Goal: Task Accomplishment & Management: Manage account settings

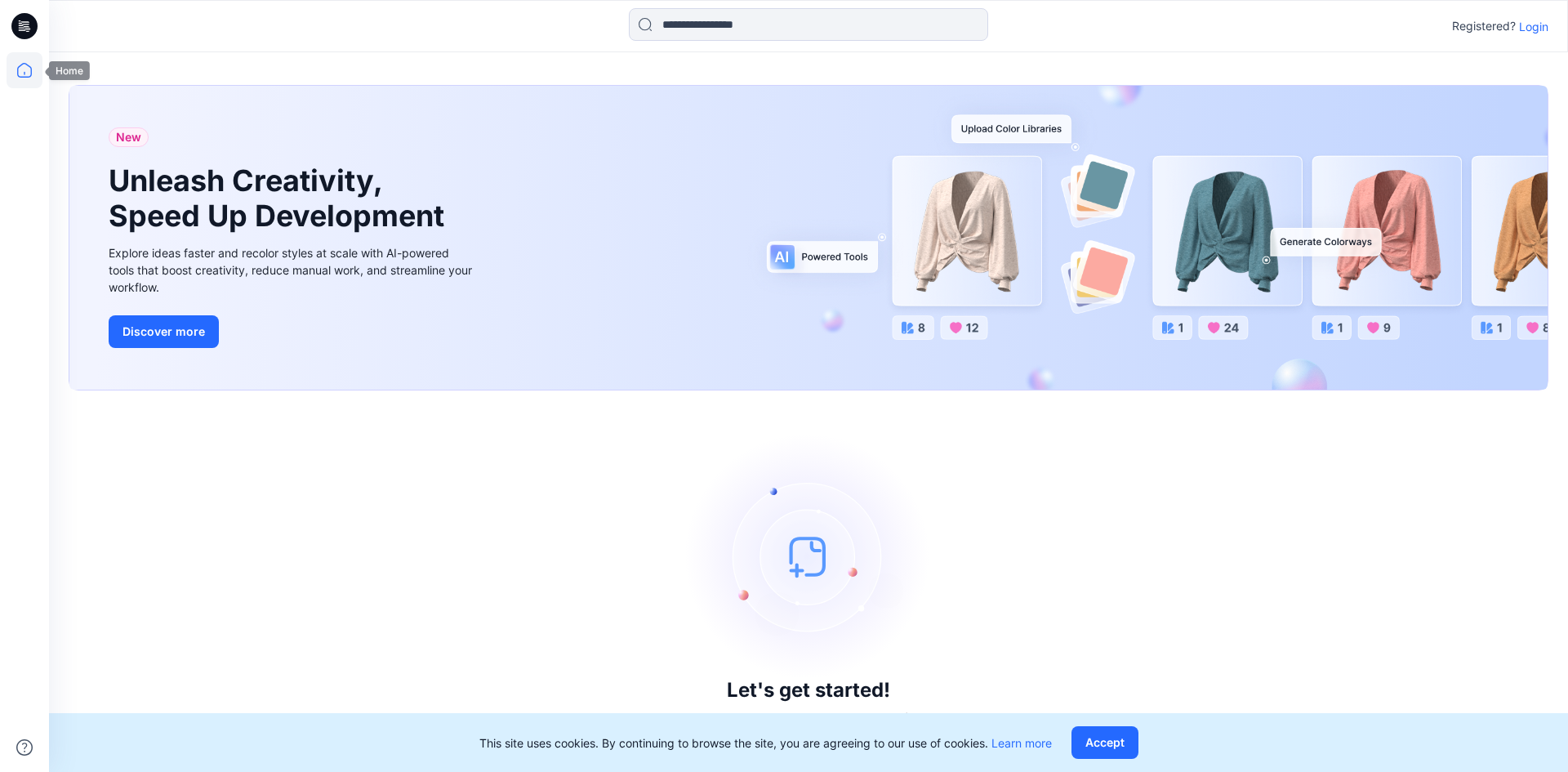
click at [28, 69] on icon at bounding box center [24, 70] width 36 height 36
click at [1531, 28] on p "Login" at bounding box center [1533, 27] width 29 height 17
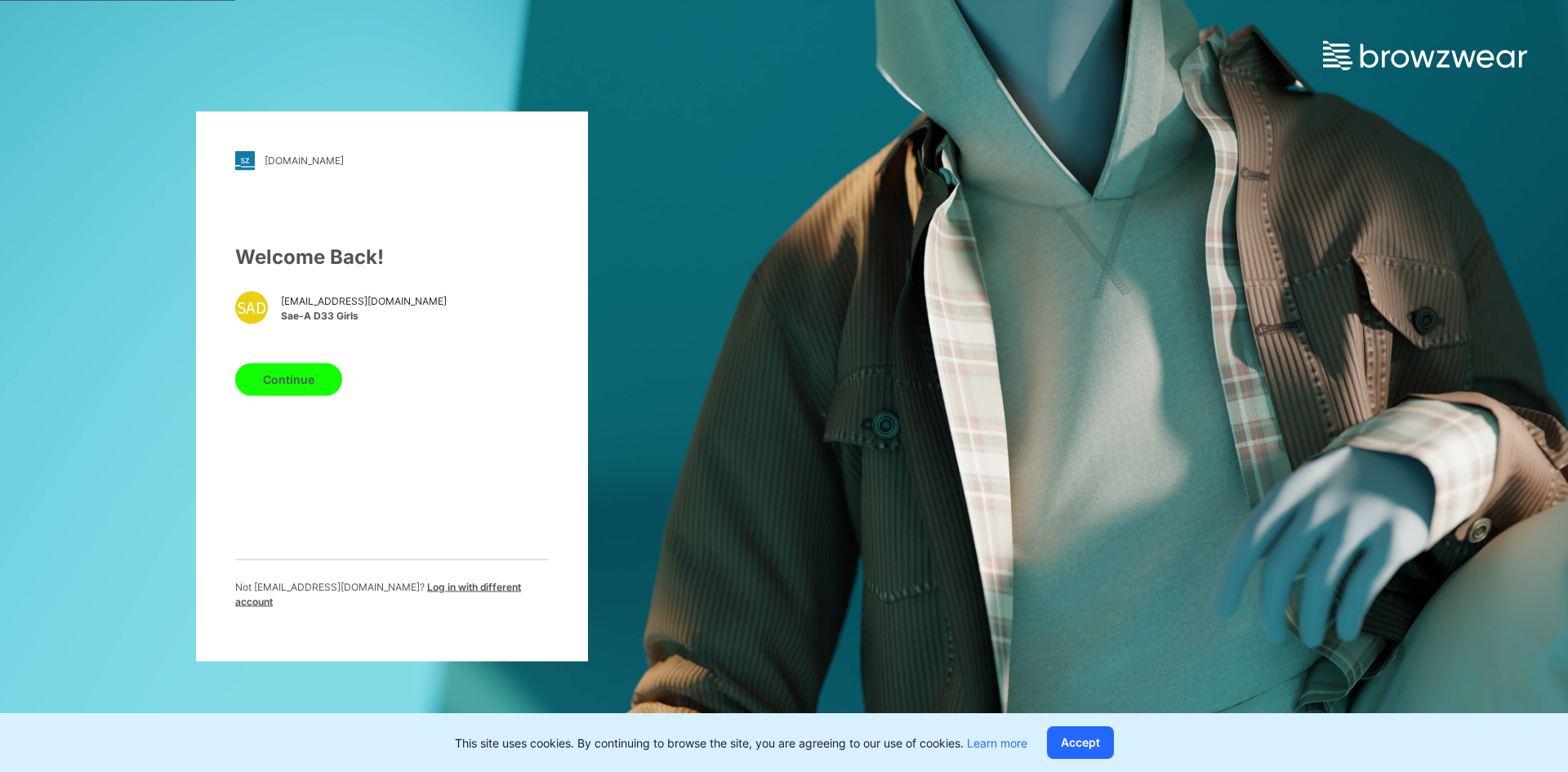
click at [353, 308] on span "[EMAIL_ADDRESS][DOMAIN_NAME]" at bounding box center [364, 300] width 166 height 14
click at [311, 378] on button "Continue" at bounding box center [288, 379] width 107 height 33
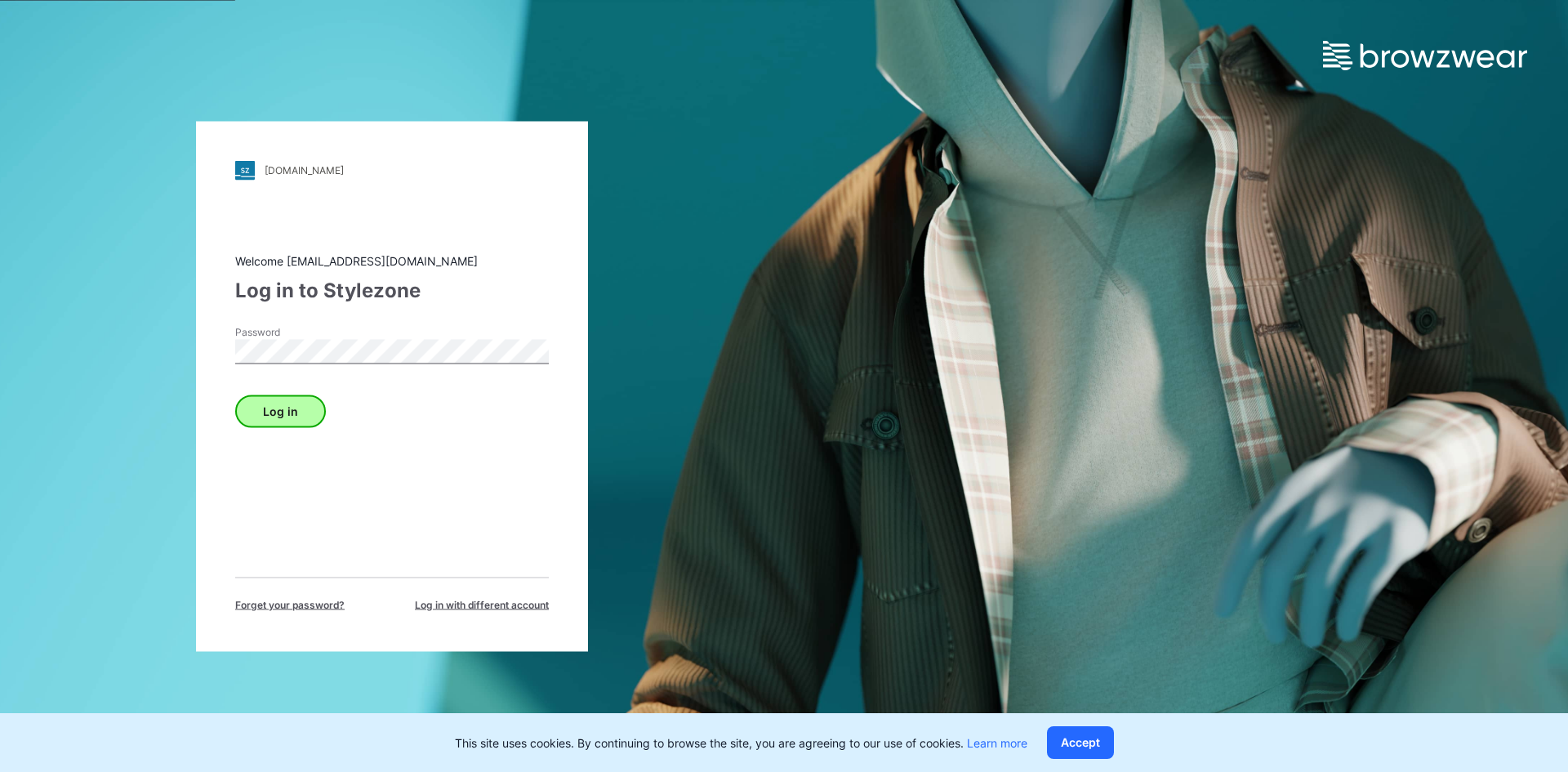
click at [284, 399] on div "Log in" at bounding box center [391, 407] width 314 height 40
click at [284, 405] on button "Log in" at bounding box center [280, 411] width 91 height 33
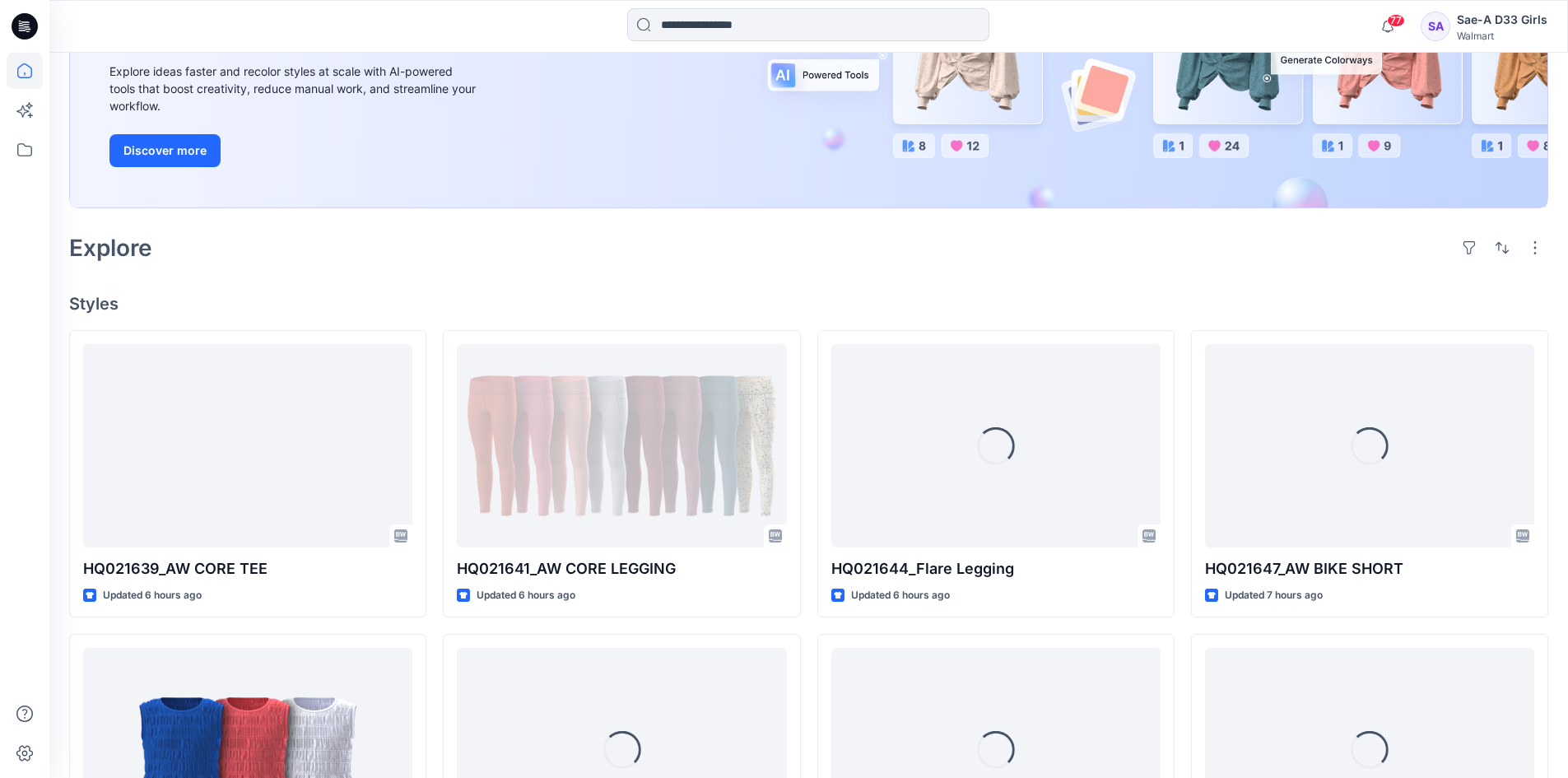
scroll to position [247, 0]
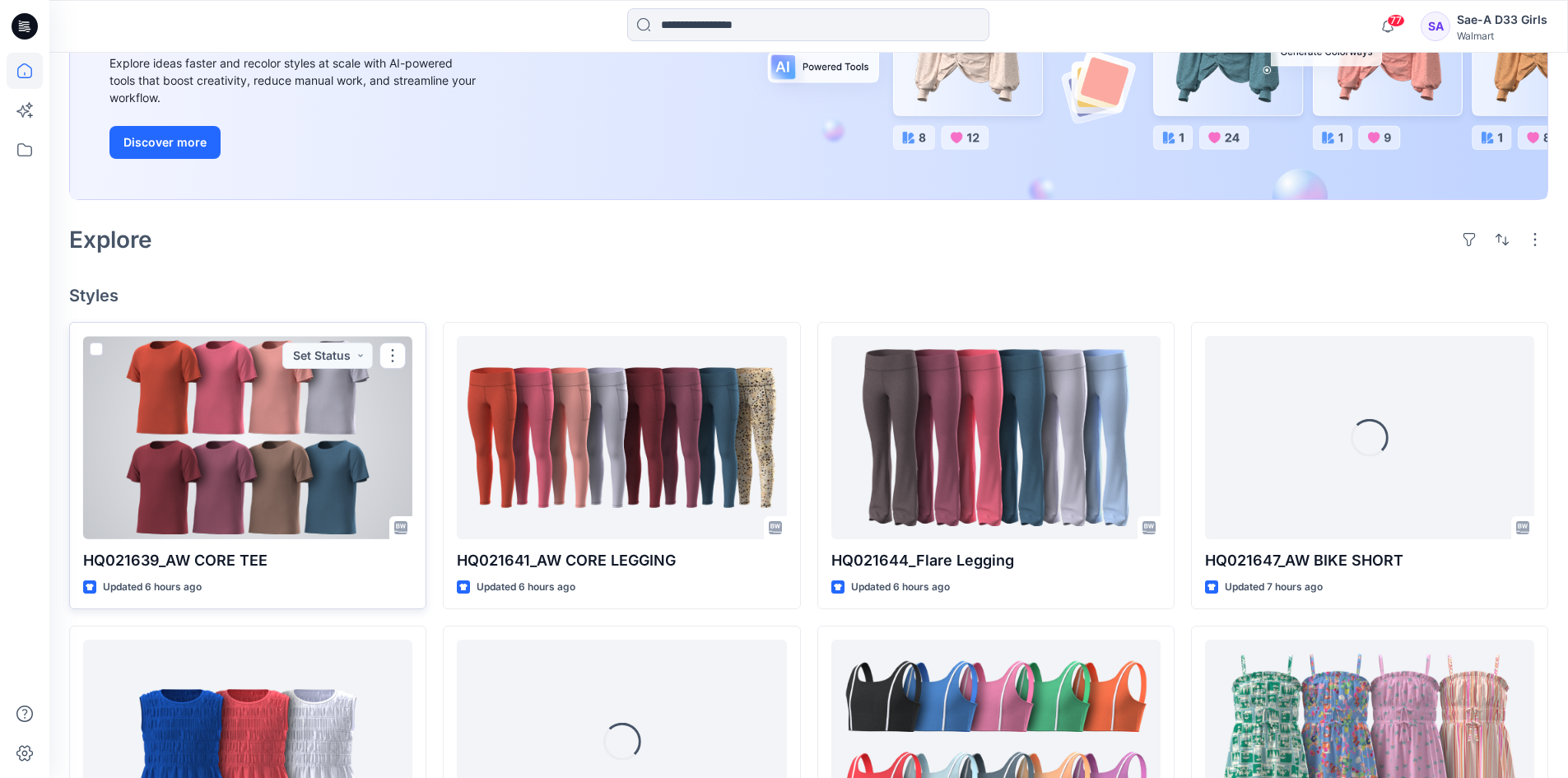
click at [258, 453] on div at bounding box center [247, 437] width 329 height 204
